Goal: Complete application form: Complete application form

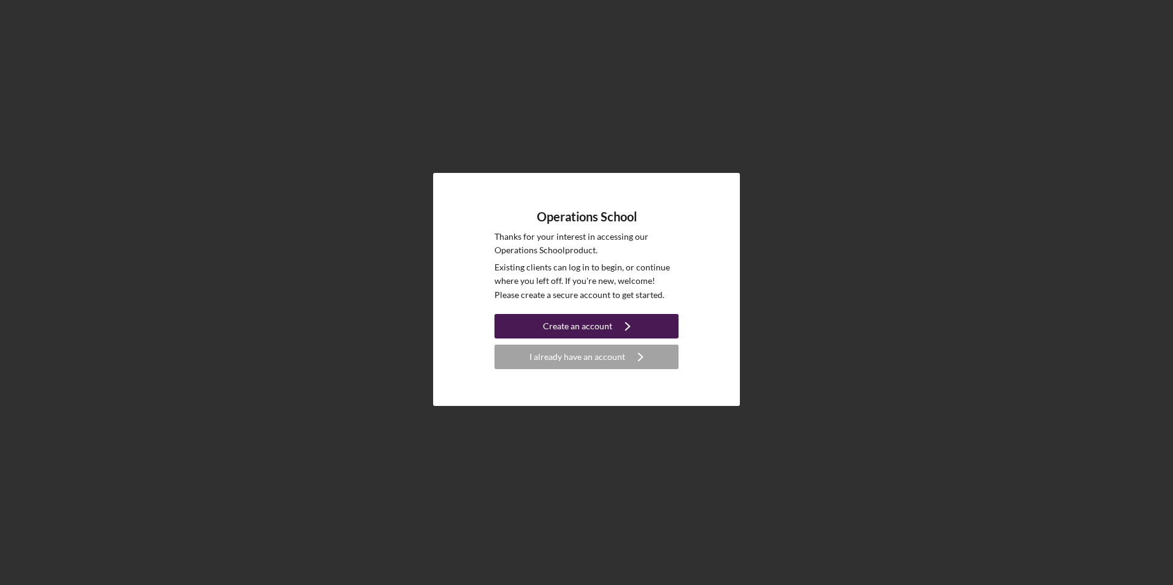
click at [610, 331] on button "Create an account Icon/Navigate" at bounding box center [587, 326] width 184 height 25
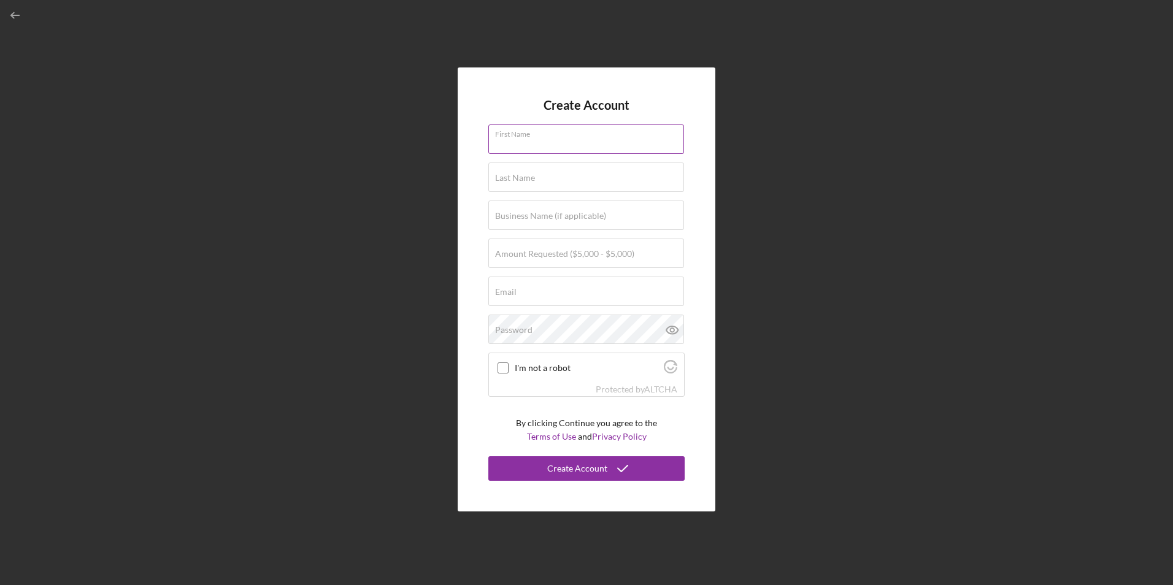
click at [558, 147] on input "First Name" at bounding box center [587, 139] width 196 height 29
type input "Kazha"
type input "[PERSON_NAME]"
type input "[EMAIL_ADDRESS][DOMAIN_NAME]"
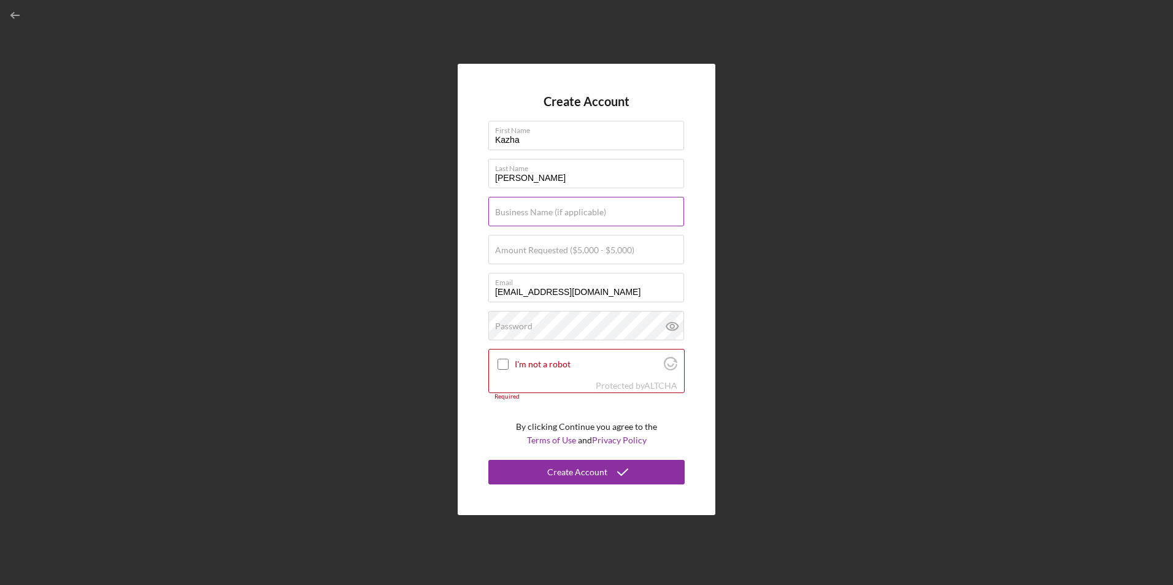
click at [591, 215] on label "Business Name (if applicable)" at bounding box center [550, 212] width 111 height 10
click at [591, 215] on input "Business Name (if applicable)" at bounding box center [587, 211] width 196 height 29
type input "Plate with me"
type input "$5,000"
type input "[EMAIL_ADDRESS][DOMAIN_NAME]"
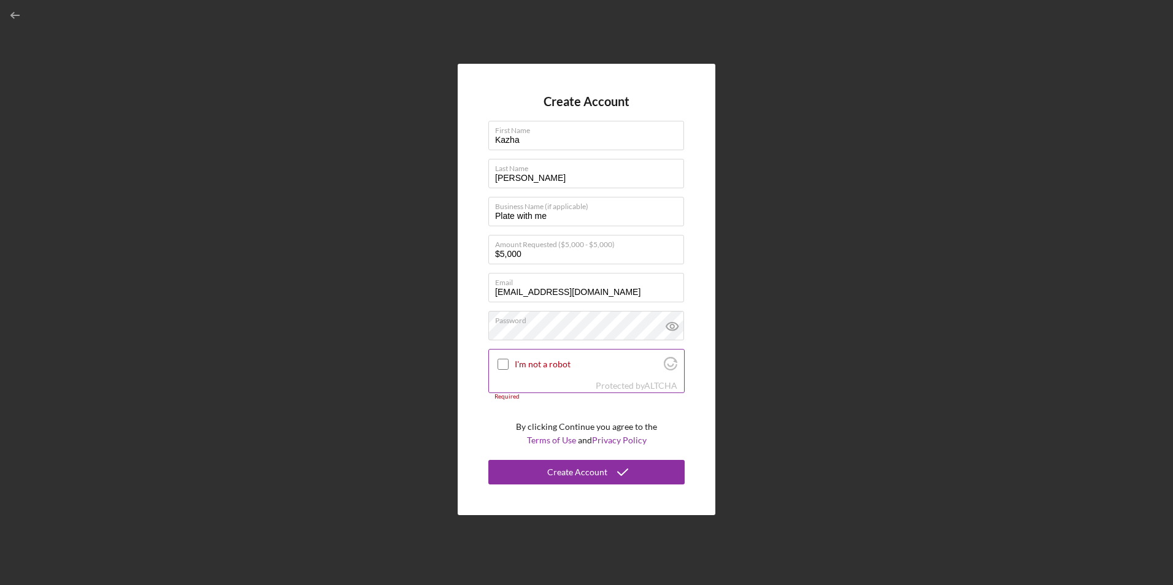
click at [503, 366] on input "I'm not a robot" at bounding box center [503, 364] width 11 height 11
checkbox input "true"
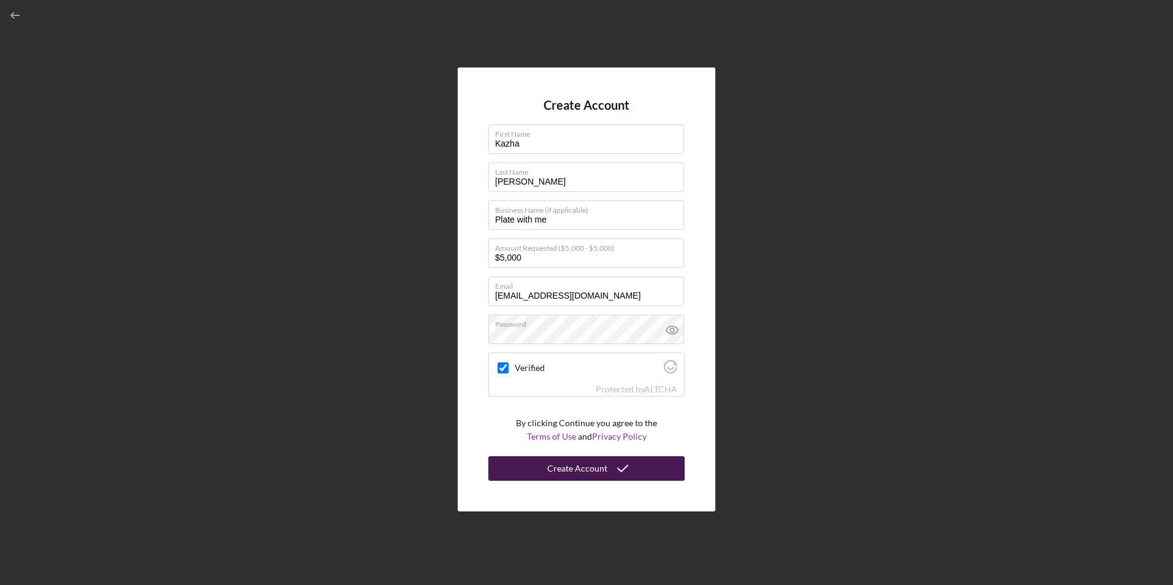
click at [543, 477] on button "Create Account" at bounding box center [587, 469] width 196 height 25
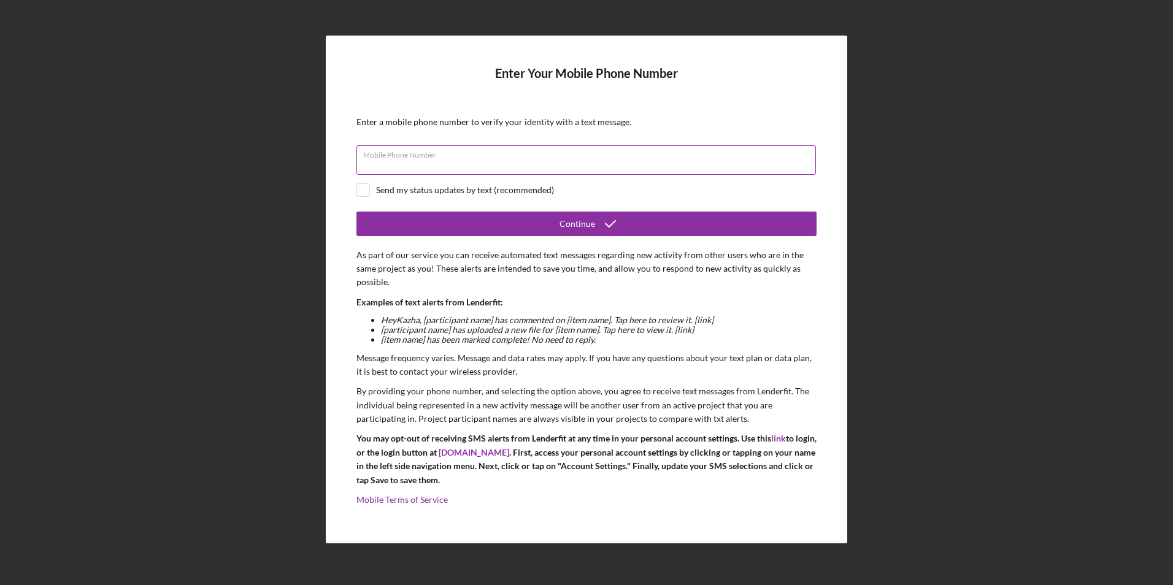
click at [482, 158] on div "Mobile Phone Number" at bounding box center [587, 160] width 460 height 31
type input "[PHONE_NUMBER]"
click at [374, 188] on div "Send my status updates by text (recommended)" at bounding box center [587, 191] width 460 height 14
checkbox input "true"
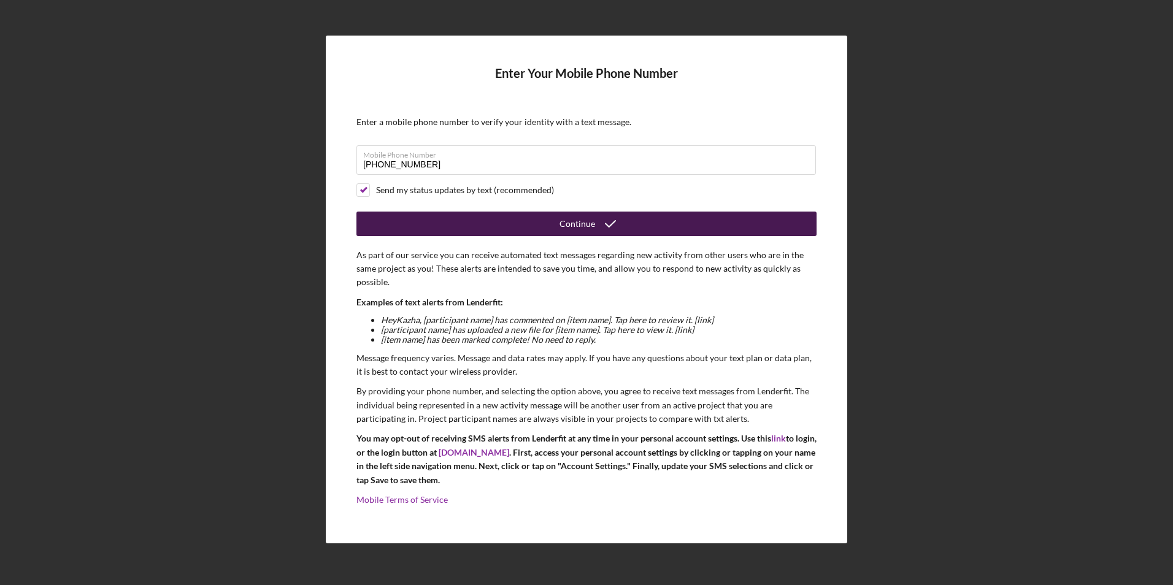
click at [428, 218] on button "Continue" at bounding box center [587, 224] width 460 height 25
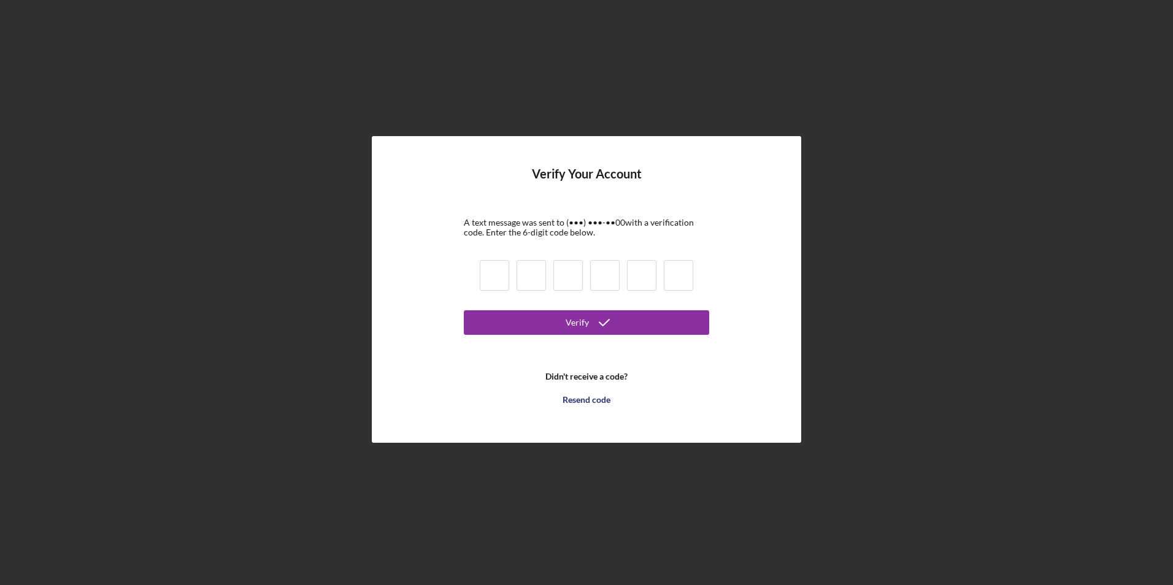
click at [496, 274] on input at bounding box center [494, 275] width 29 height 31
type input "1"
type input "4"
type input "5"
type input "3"
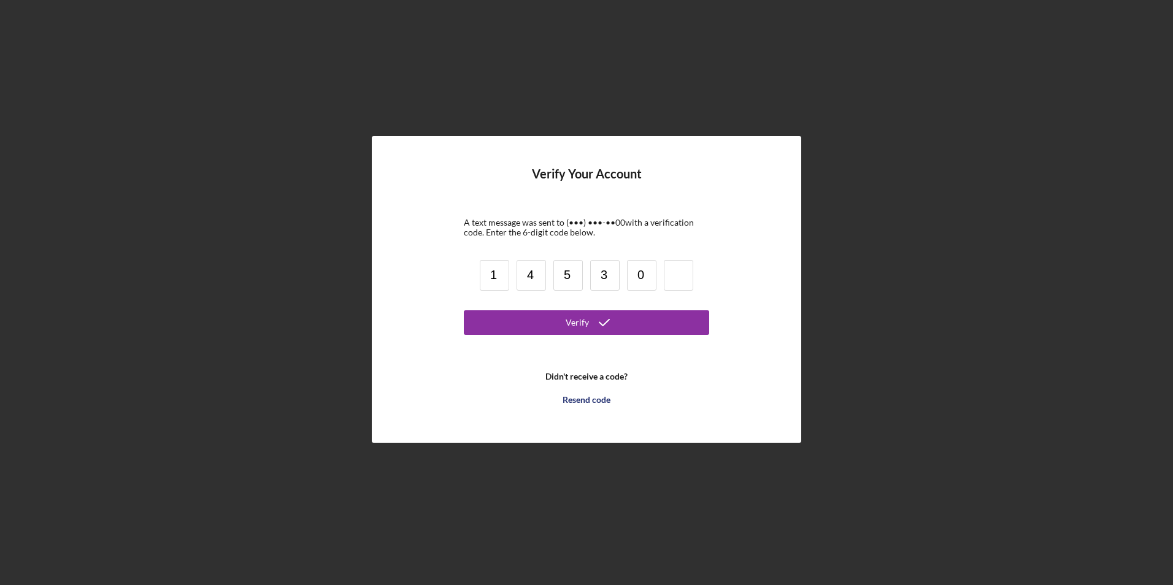
type input "0"
type input "3"
click at [602, 333] on icon "submit" at bounding box center [604, 322] width 31 height 31
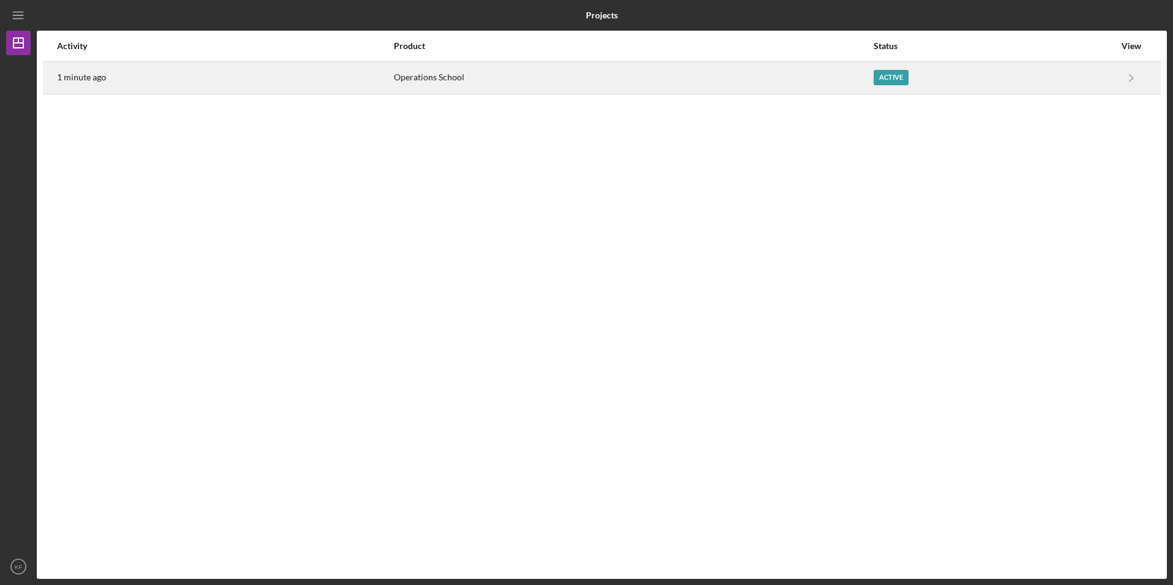
click at [884, 74] on div "Active" at bounding box center [891, 77] width 35 height 15
